Goal: Obtain resource: Download file/media

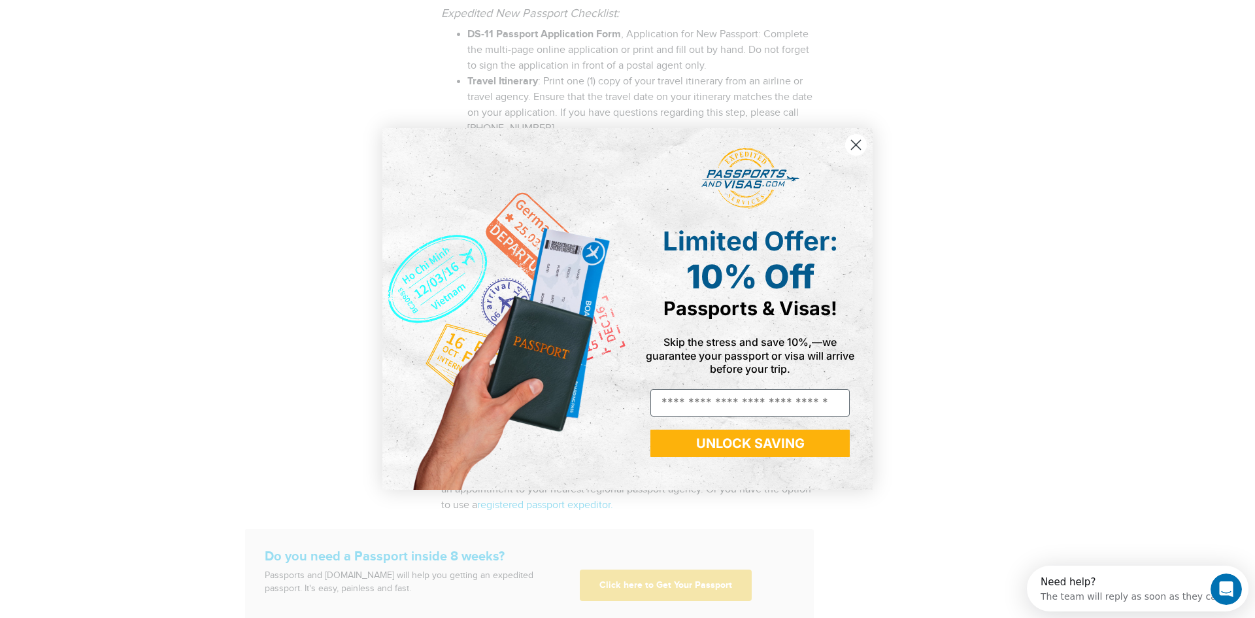
click at [854, 142] on icon "Close dialog" at bounding box center [856, 144] width 9 height 9
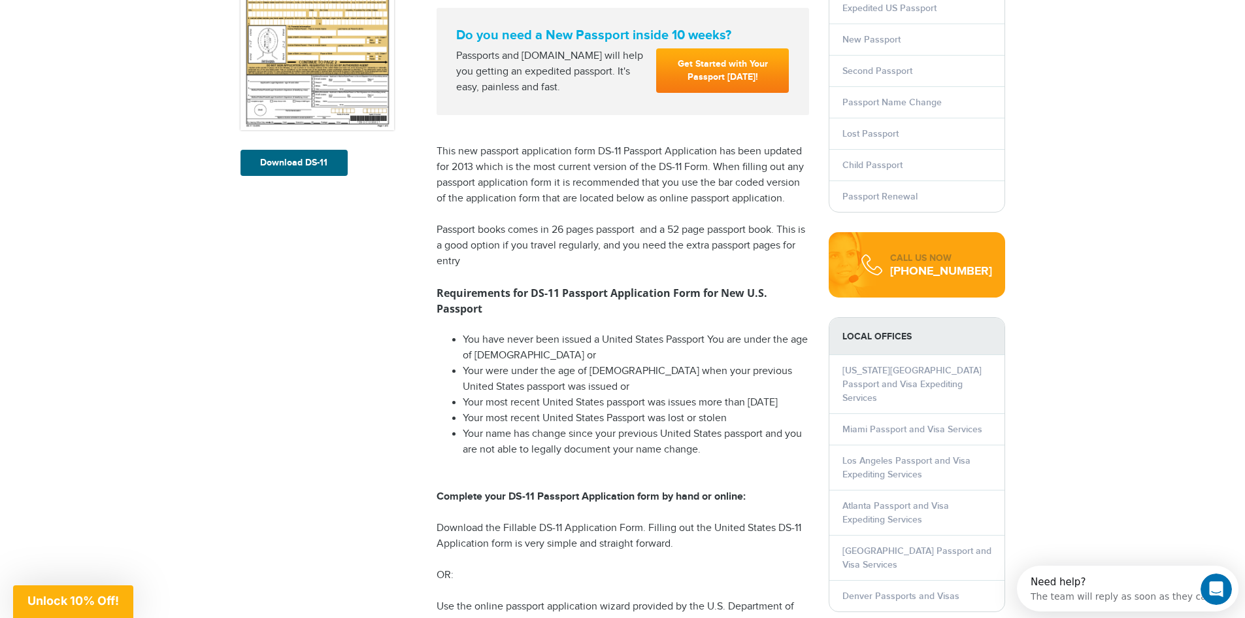
scroll to position [111, 0]
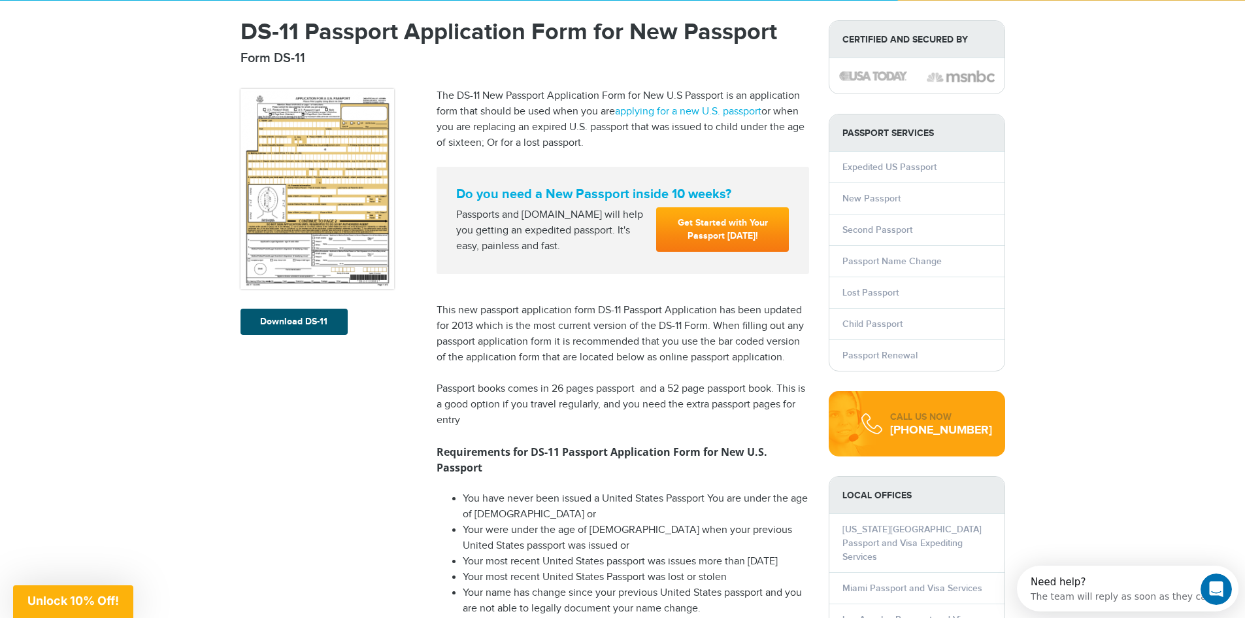
click at [302, 327] on link "Download DS-11" at bounding box center [294, 322] width 107 height 26
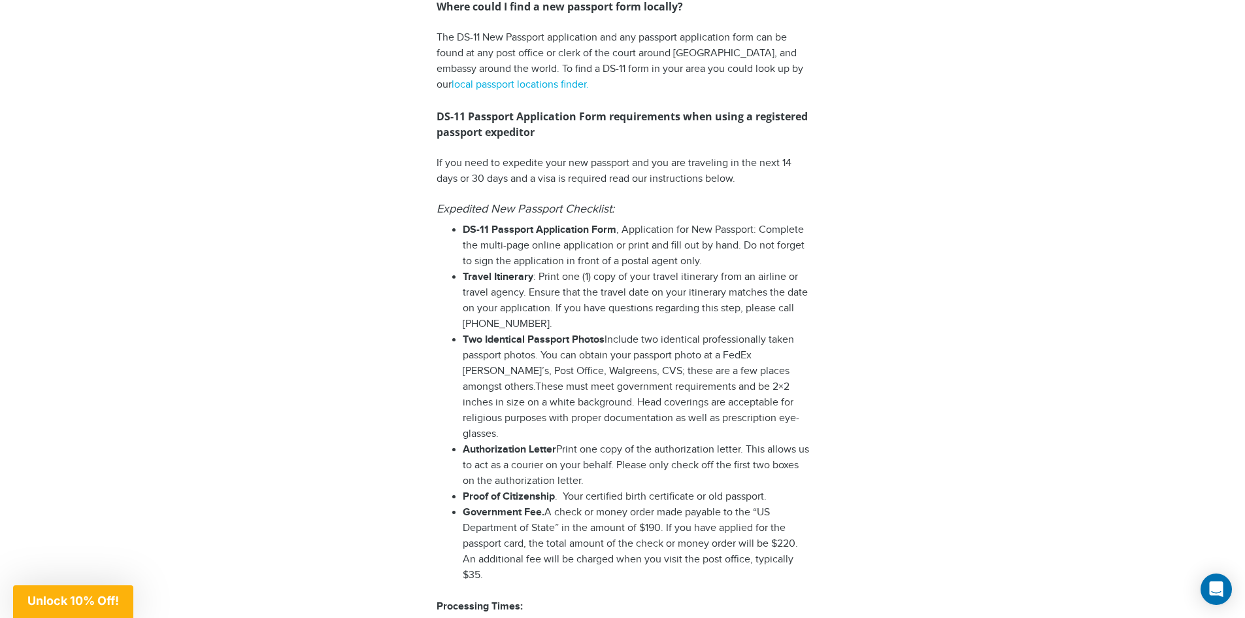
scroll to position [1419, 0]
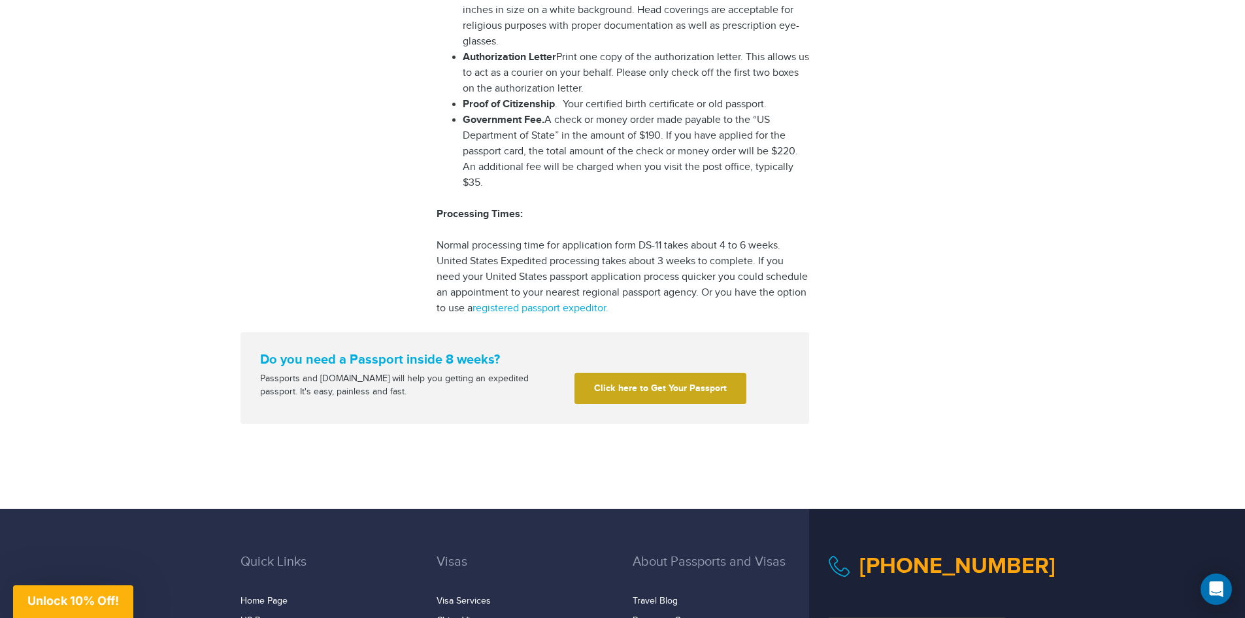
click at [665, 378] on link "Click here to Get Your Passport" at bounding box center [661, 388] width 172 height 31
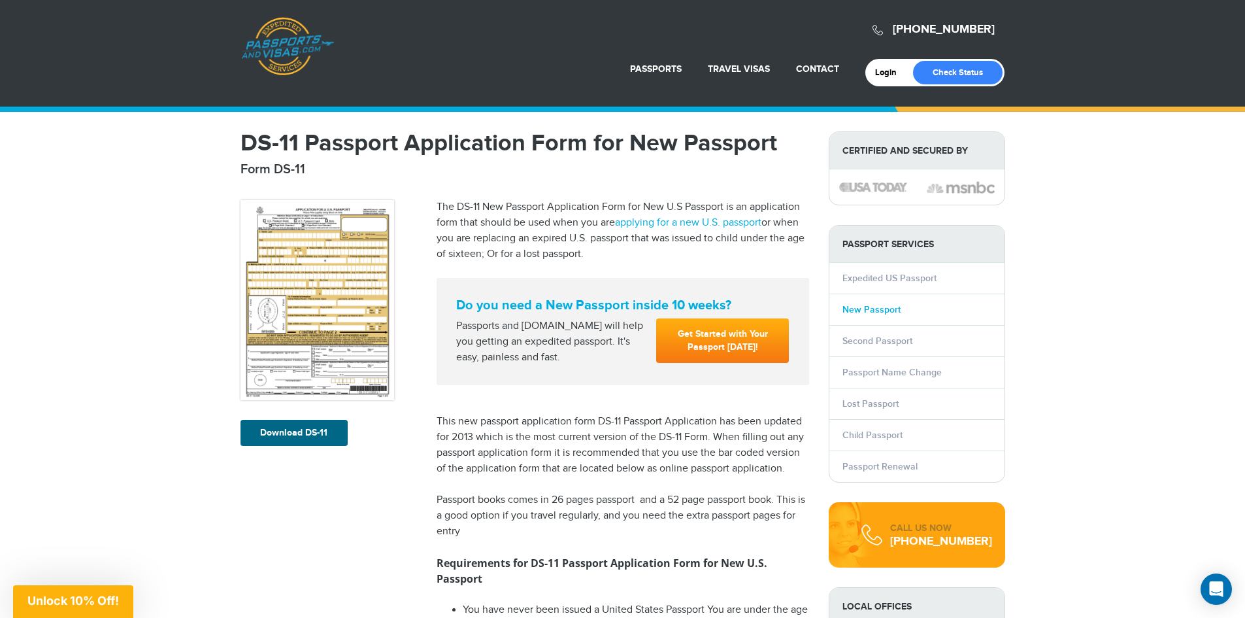
click at [869, 311] on link "New Passport" at bounding box center [872, 309] width 58 height 11
click at [304, 441] on link "Download DS-11" at bounding box center [294, 433] width 107 height 26
